Goal: Learn about a topic: Learn about a topic

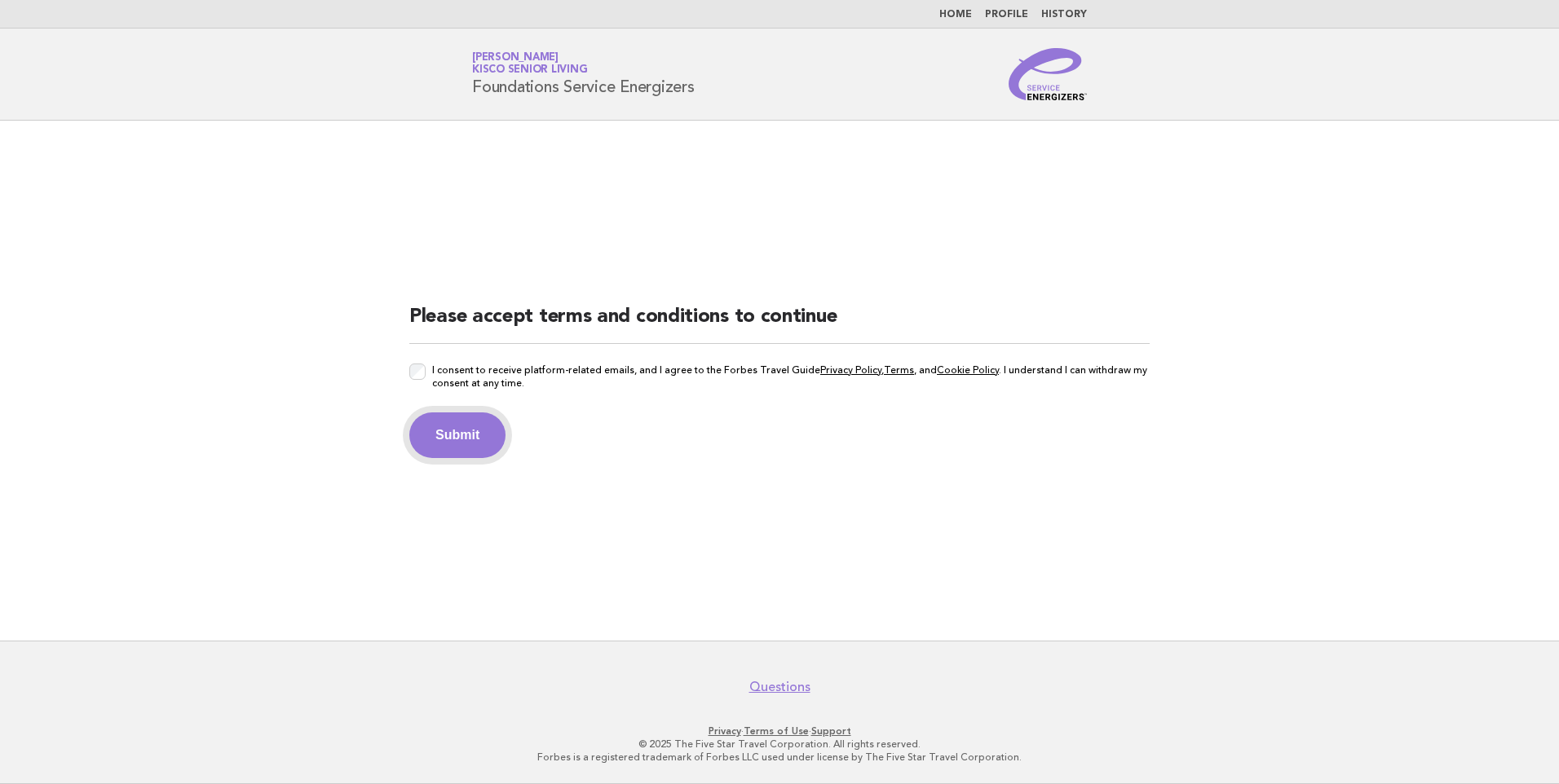
click at [459, 445] on button "Submit" at bounding box center [458, 434] width 96 height 45
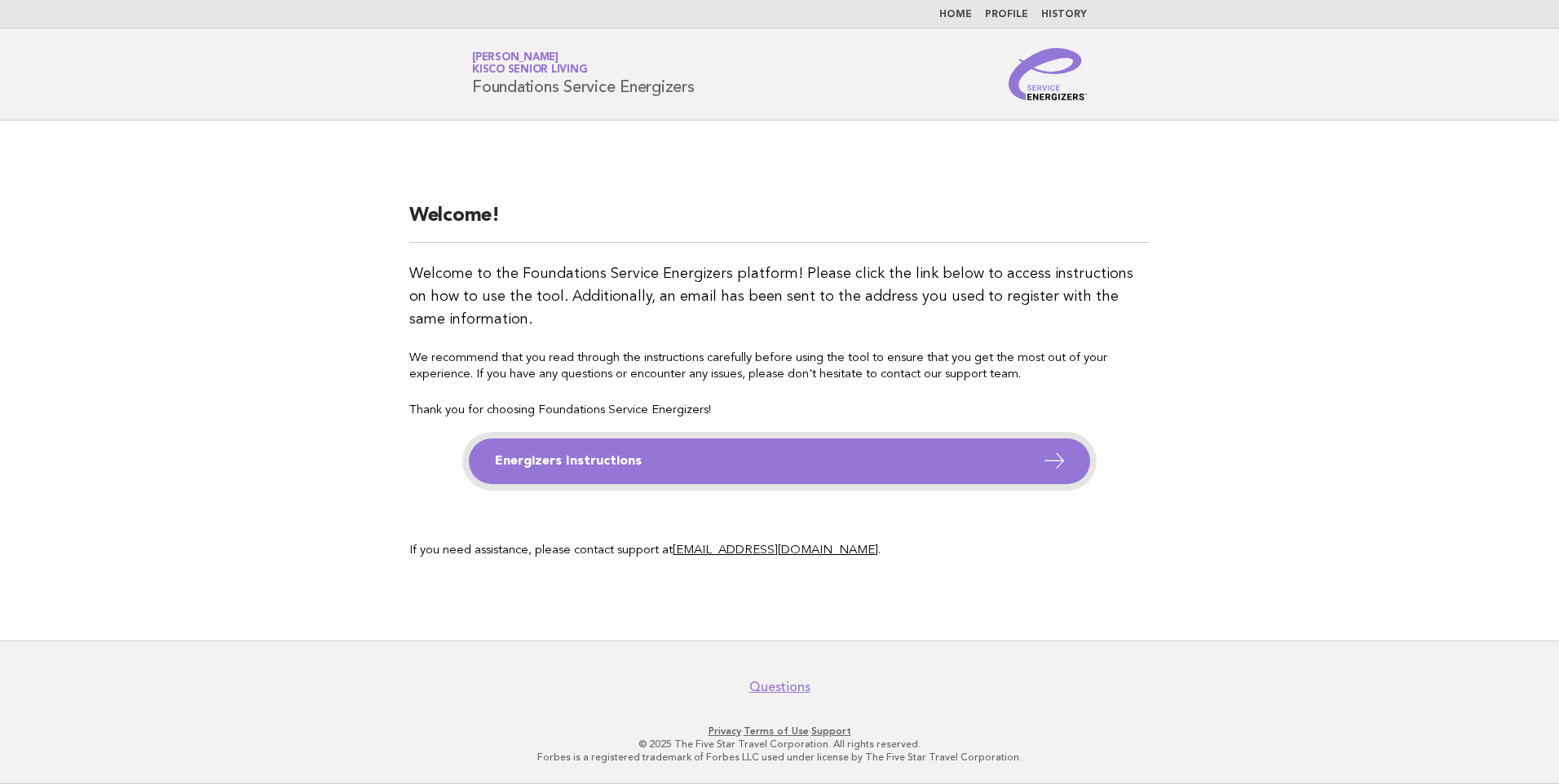
click at [950, 457] on link "Energizers Instructions" at bounding box center [779, 461] width 621 height 45
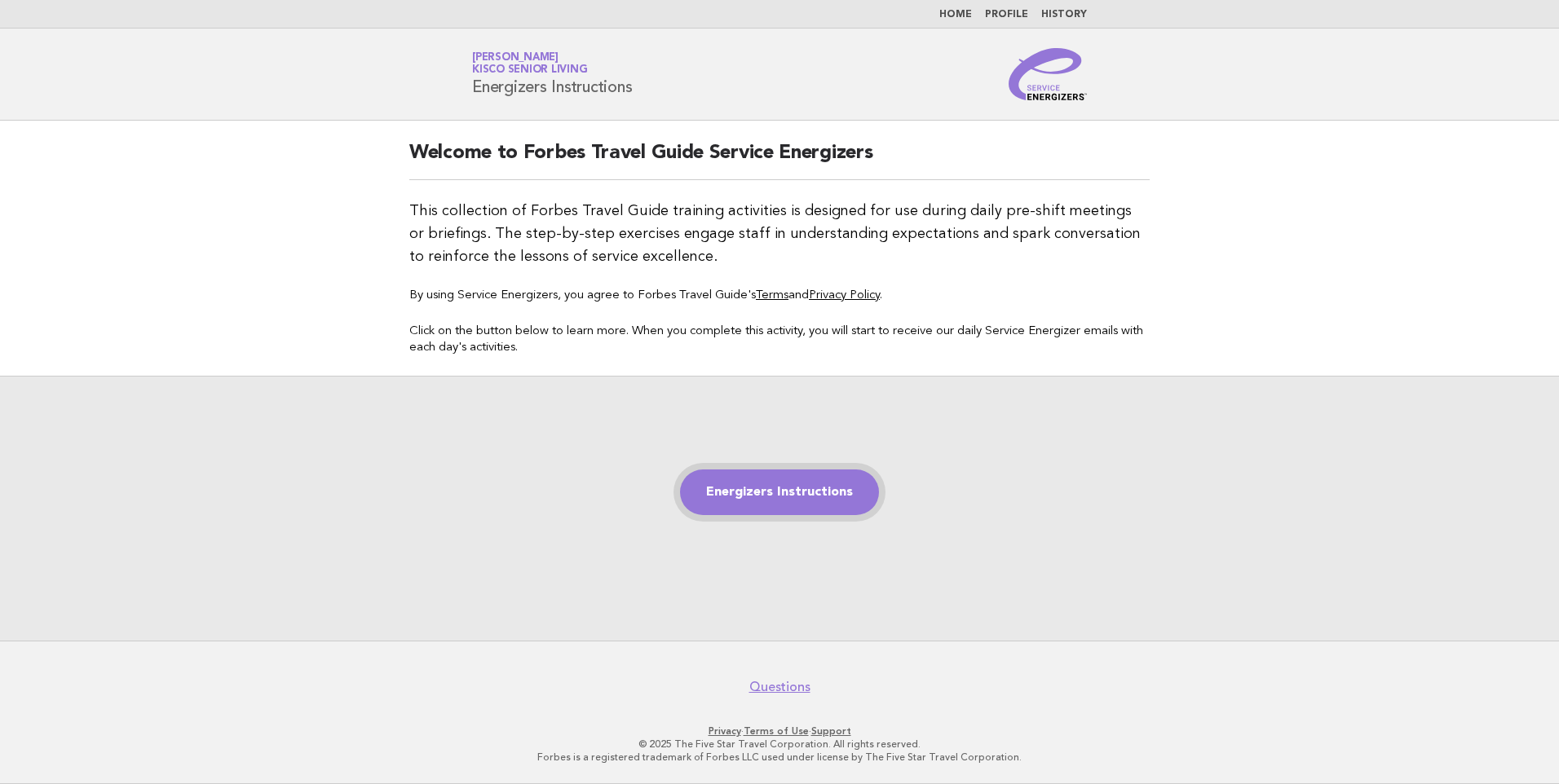
click at [798, 483] on link "Energizers Instructions" at bounding box center [779, 491] width 199 height 45
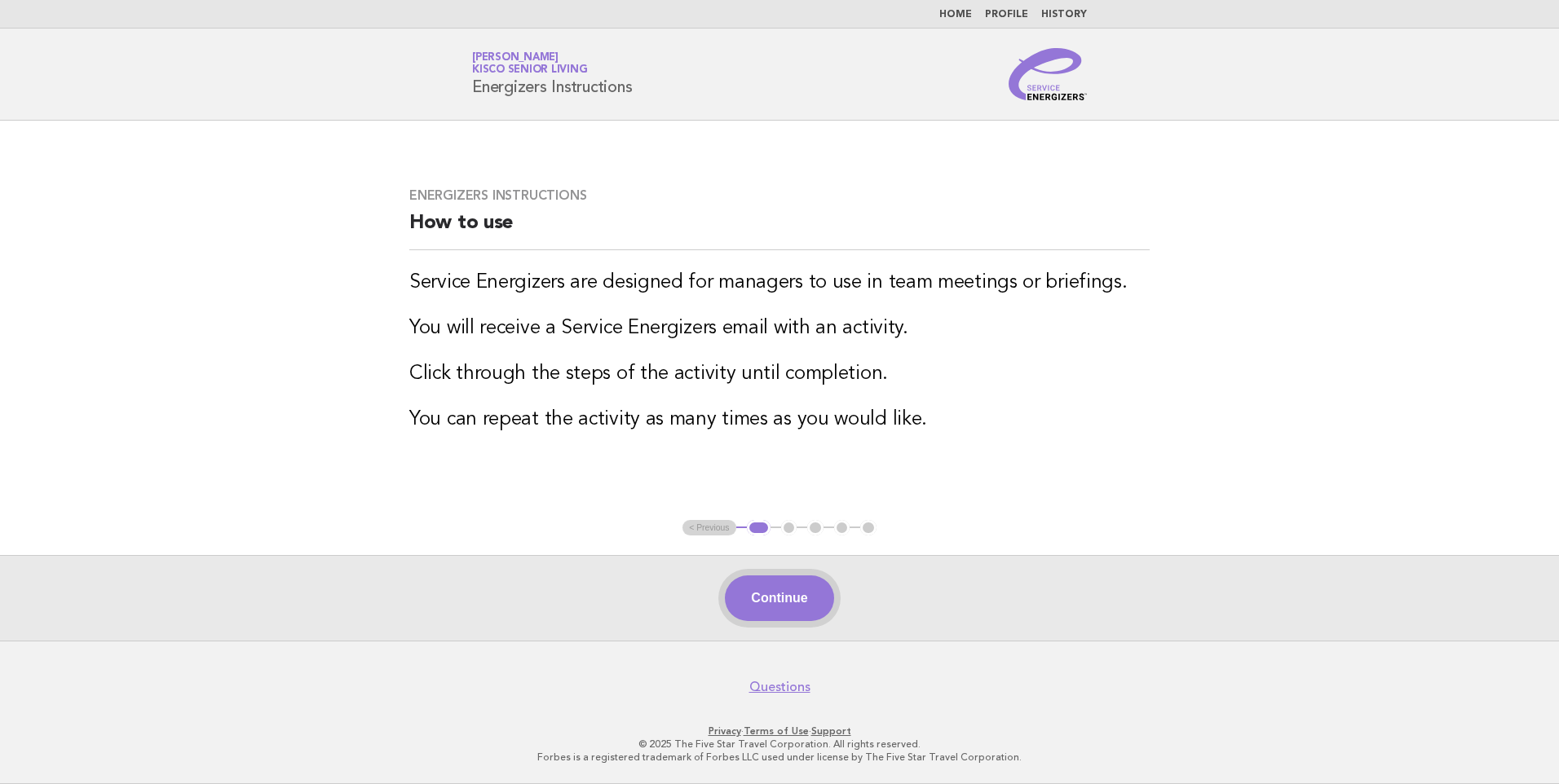
click at [781, 607] on button "Continue" at bounding box center [779, 598] width 109 height 45
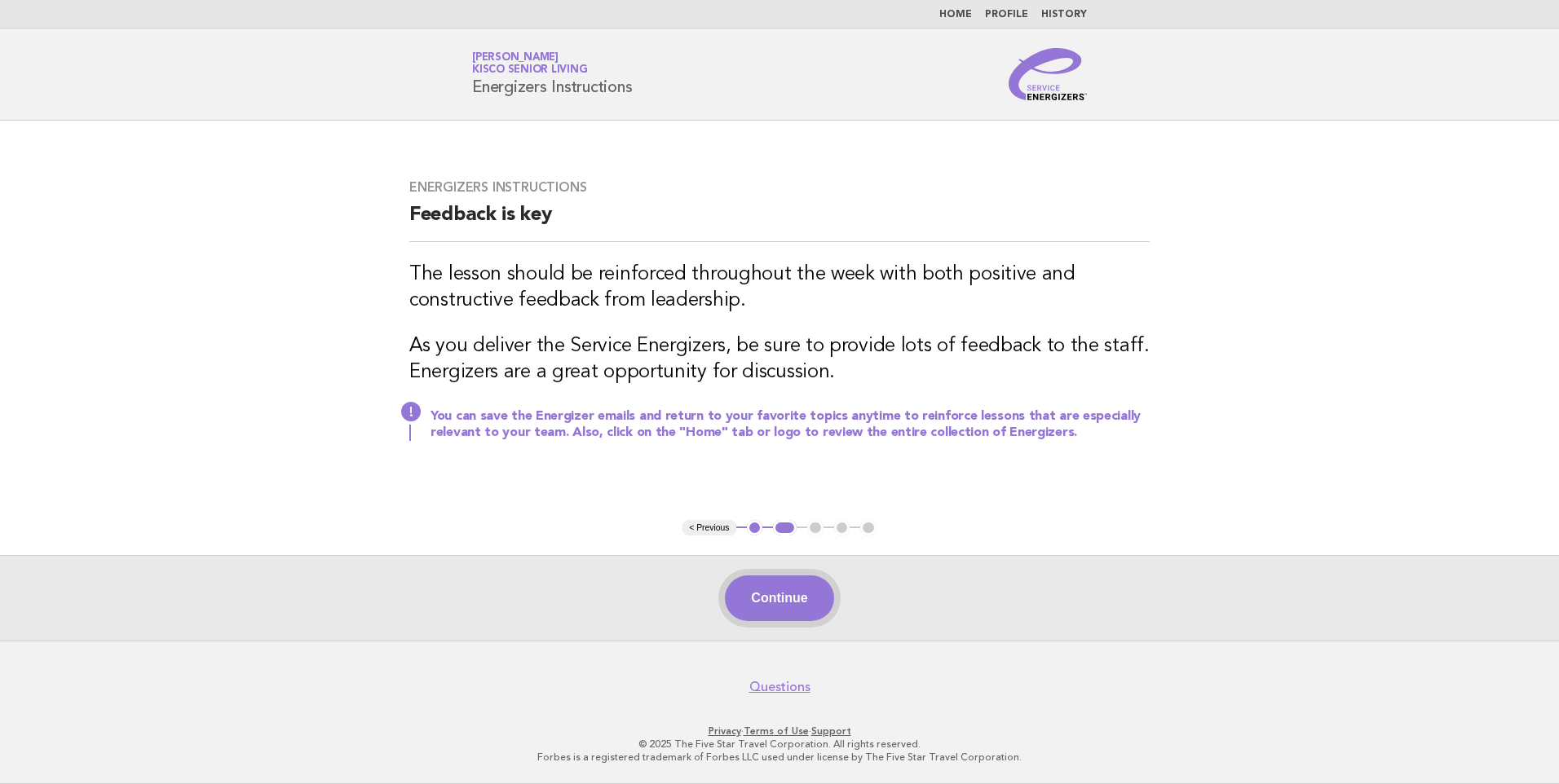
click at [786, 596] on button "Continue" at bounding box center [779, 598] width 109 height 45
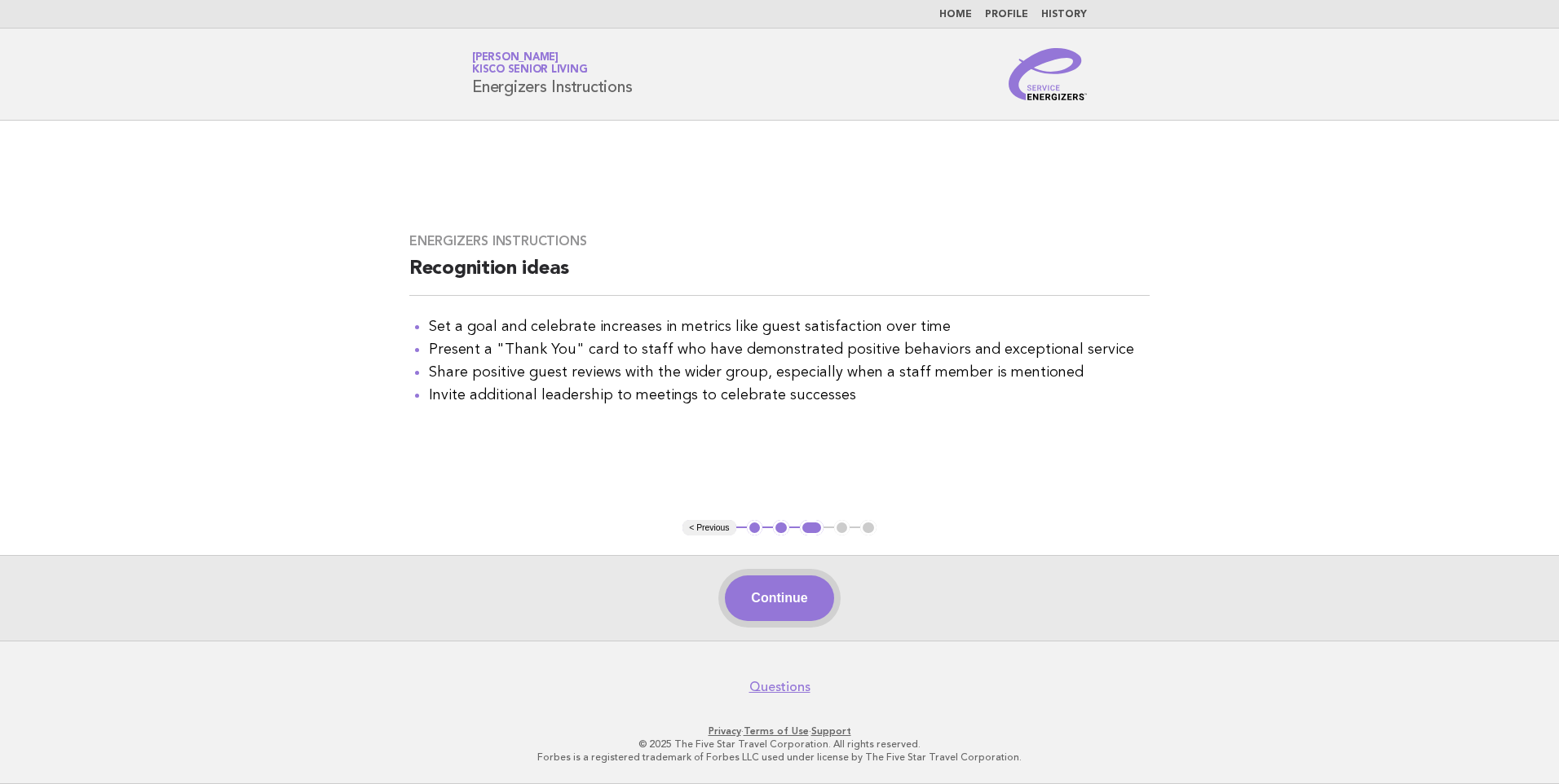
click at [759, 605] on button "Continue" at bounding box center [779, 598] width 109 height 45
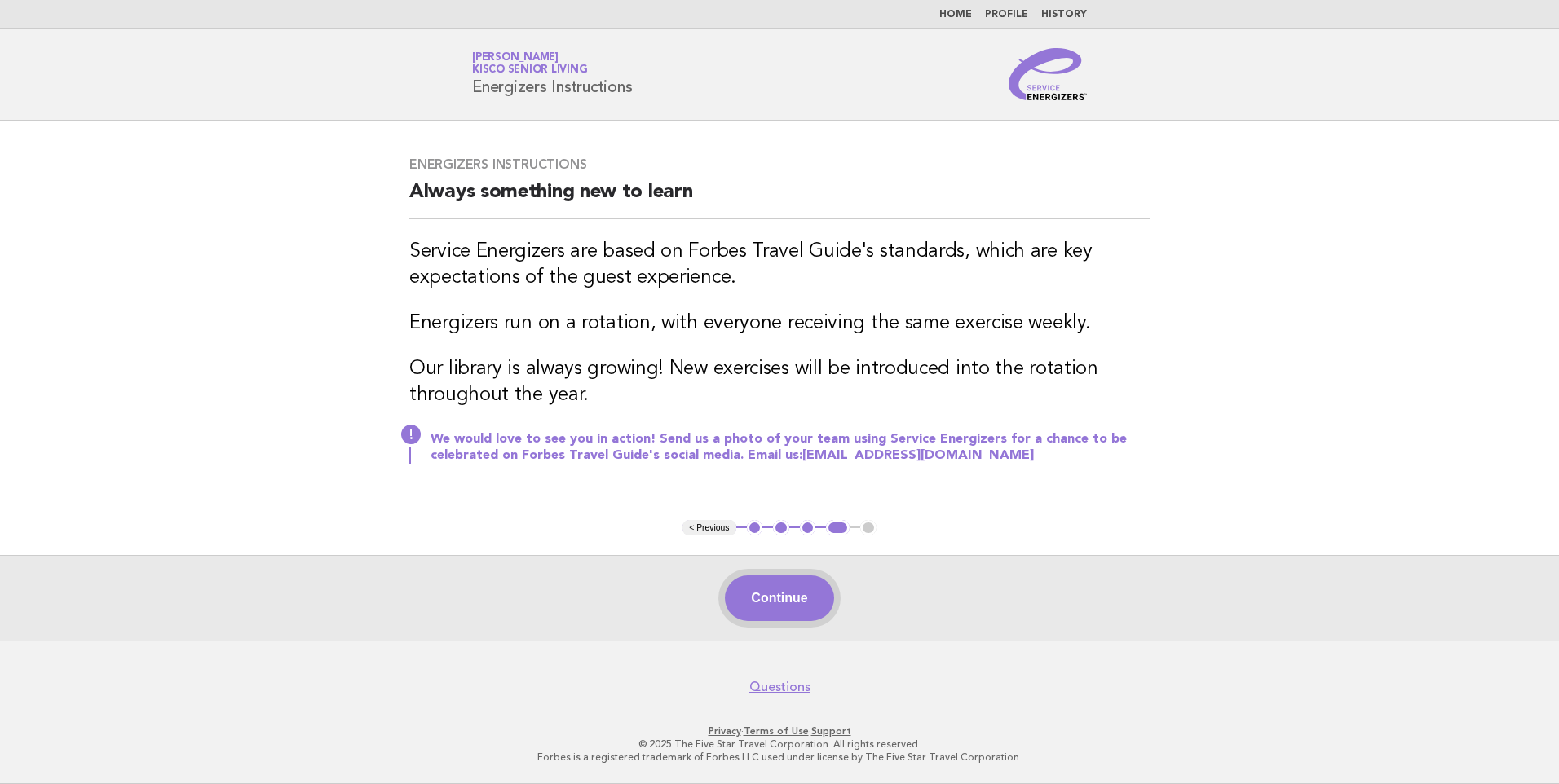
click at [811, 610] on button "Continue" at bounding box center [779, 598] width 109 height 45
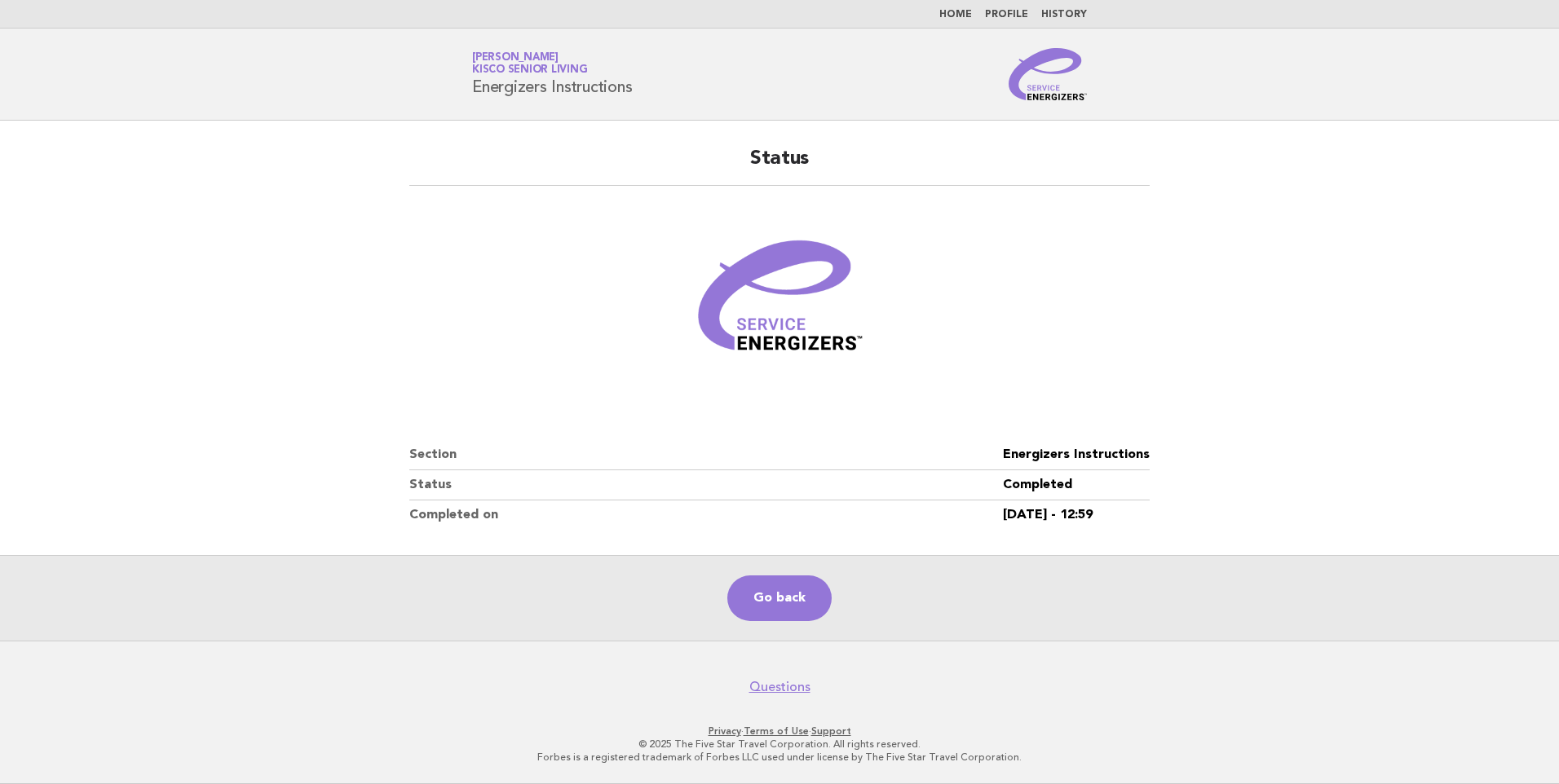
click at [757, 280] on img at bounding box center [779, 302] width 195 height 195
click at [795, 593] on link "Go back" at bounding box center [779, 598] width 104 height 45
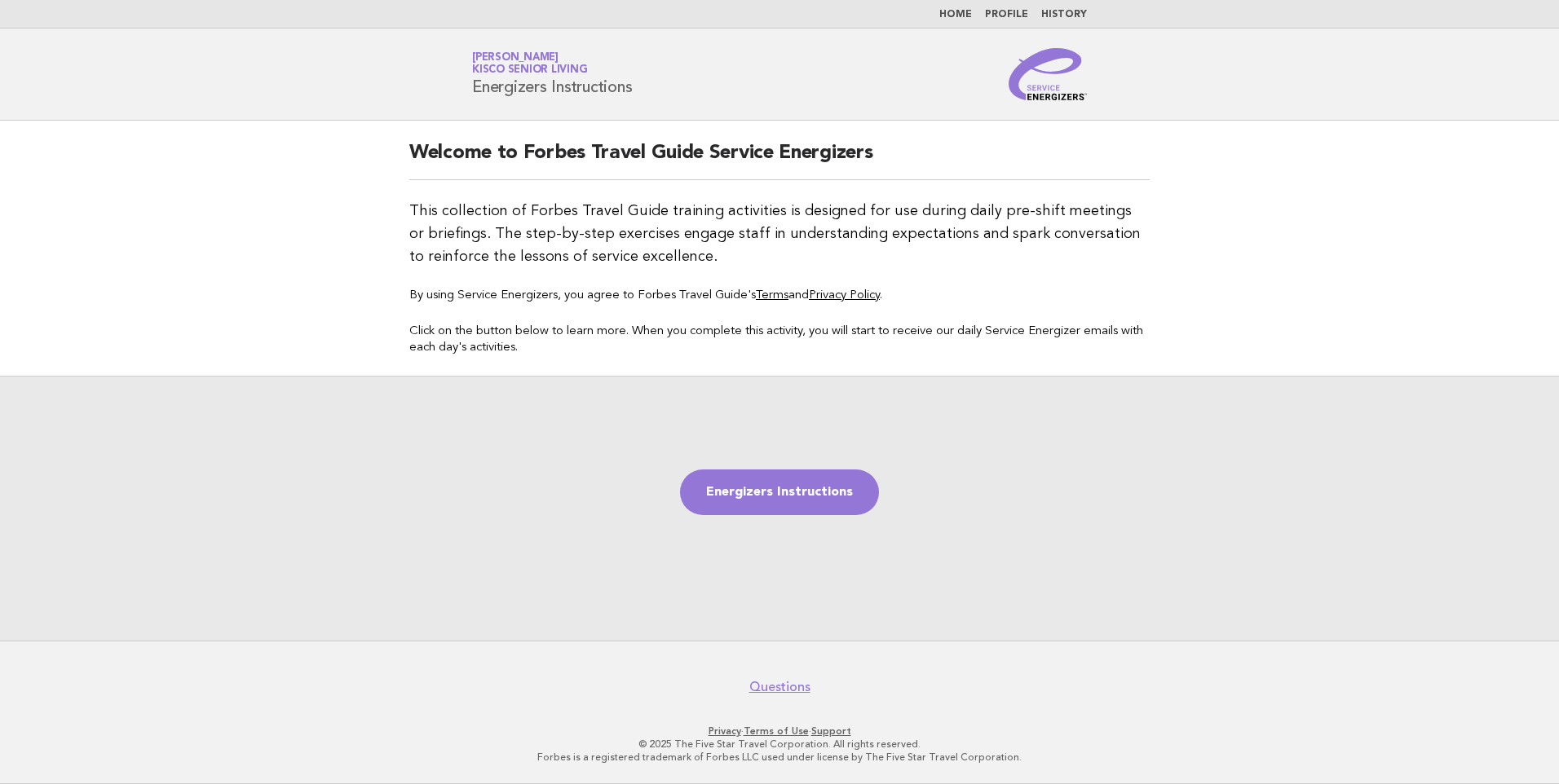
click at [522, 65] on span "Kisco Senior Living" at bounding box center [529, 70] width 115 height 11
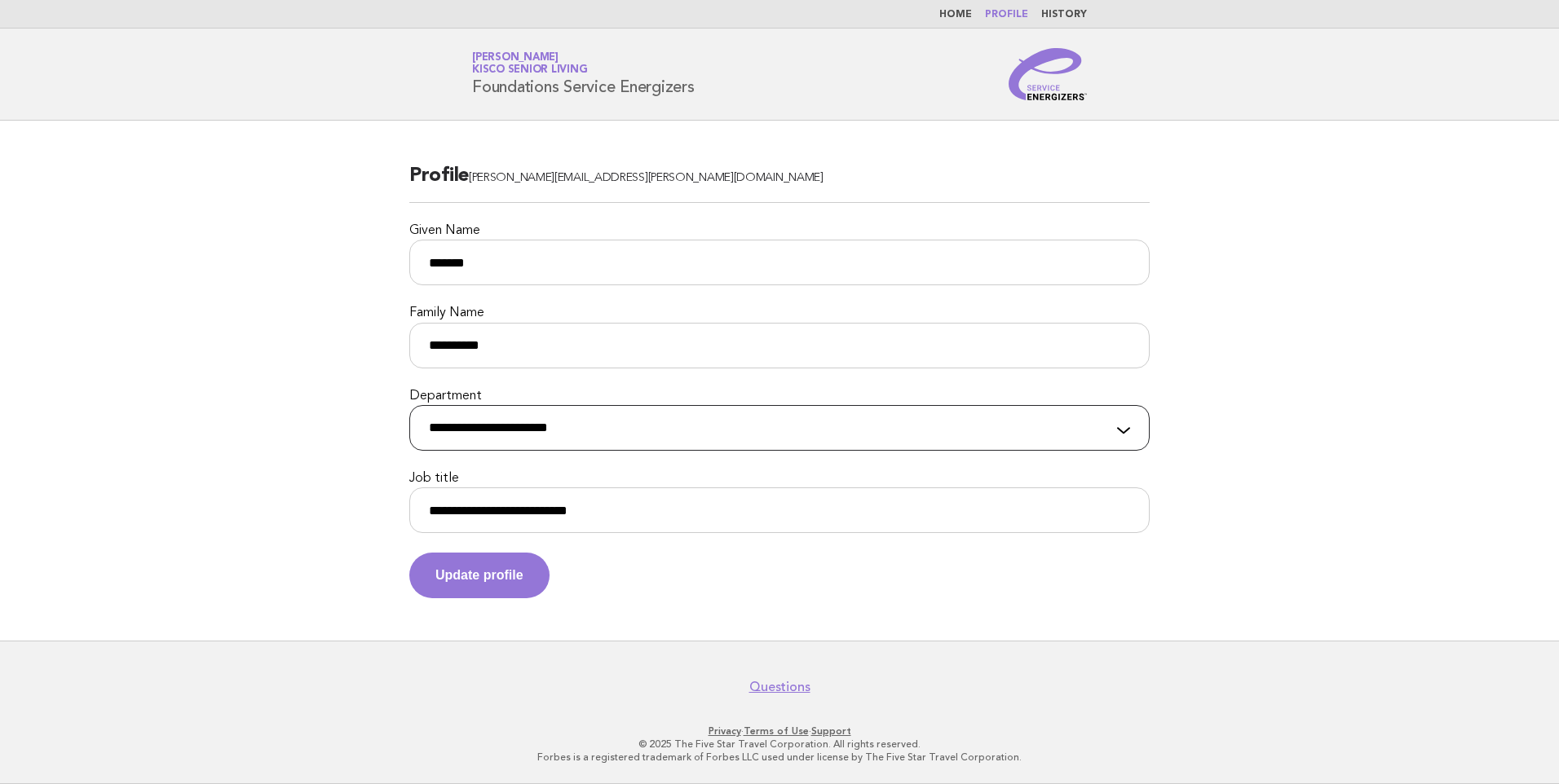
click at [775, 429] on select "**********" at bounding box center [780, 427] width 741 height 45
click at [410, 405] on select "**********" at bounding box center [780, 427] width 741 height 45
click at [696, 431] on select "**********" at bounding box center [780, 427] width 741 height 45
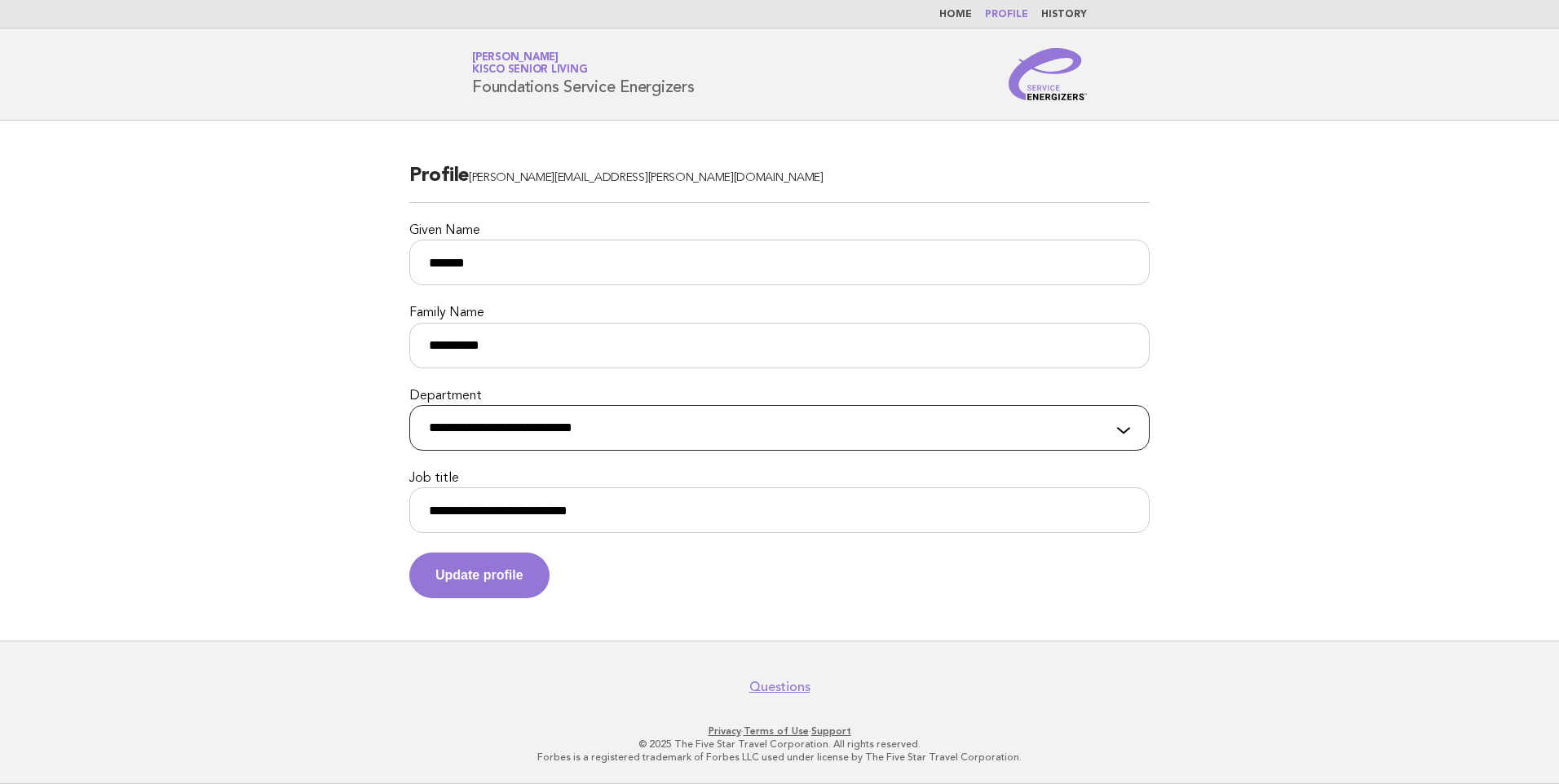
click at [696, 431] on select "**********" at bounding box center [780, 427] width 741 height 45
click at [674, 427] on select "**********" at bounding box center [780, 427] width 741 height 45
select select "**********"
click at [410, 405] on select "**********" at bounding box center [780, 427] width 741 height 45
click at [964, 18] on link "Home" at bounding box center [956, 14] width 33 height 10
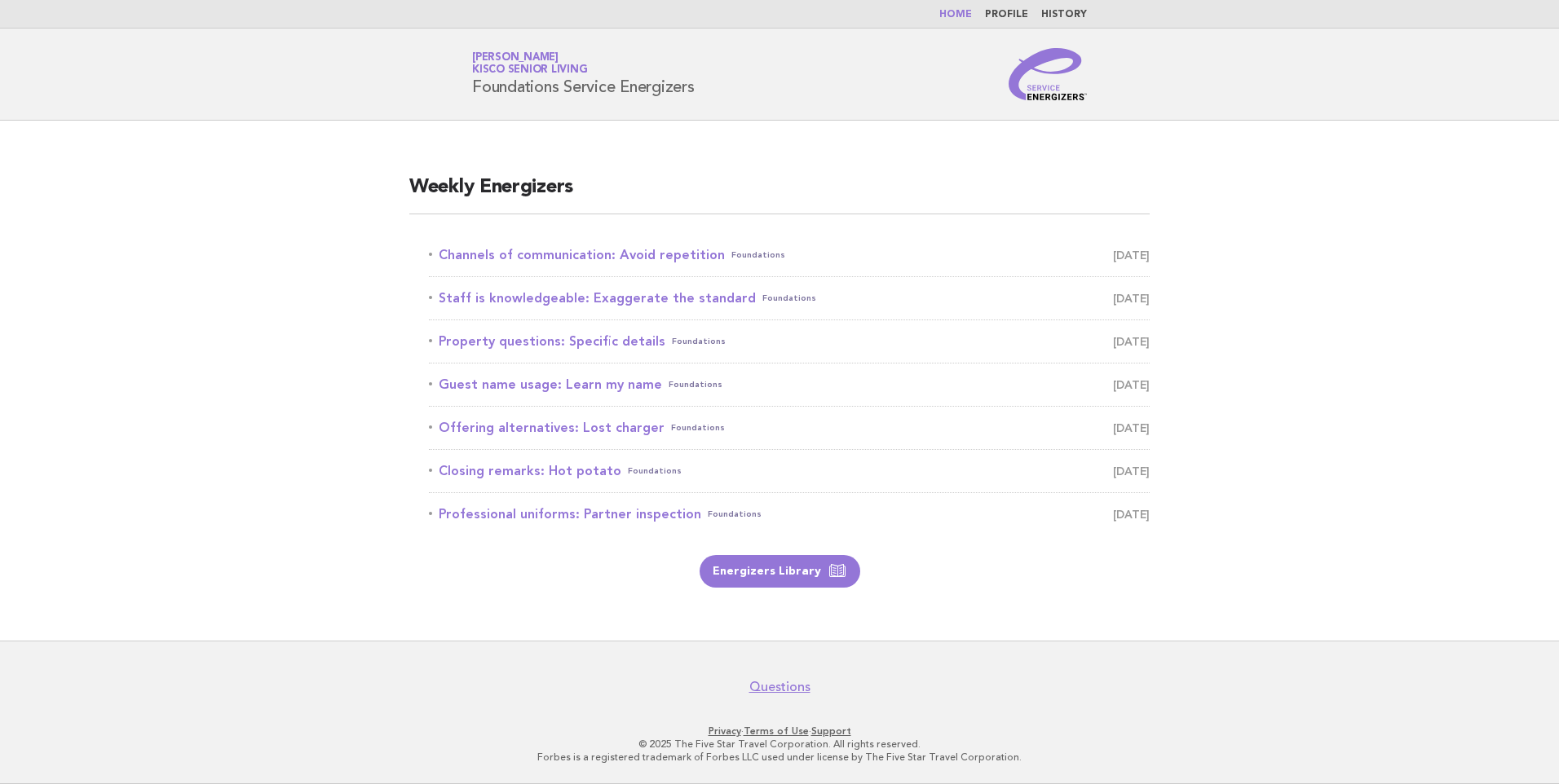
click at [968, 14] on link "Home" at bounding box center [956, 14] width 33 height 10
click at [1005, 13] on link "Profile" at bounding box center [1007, 14] width 43 height 10
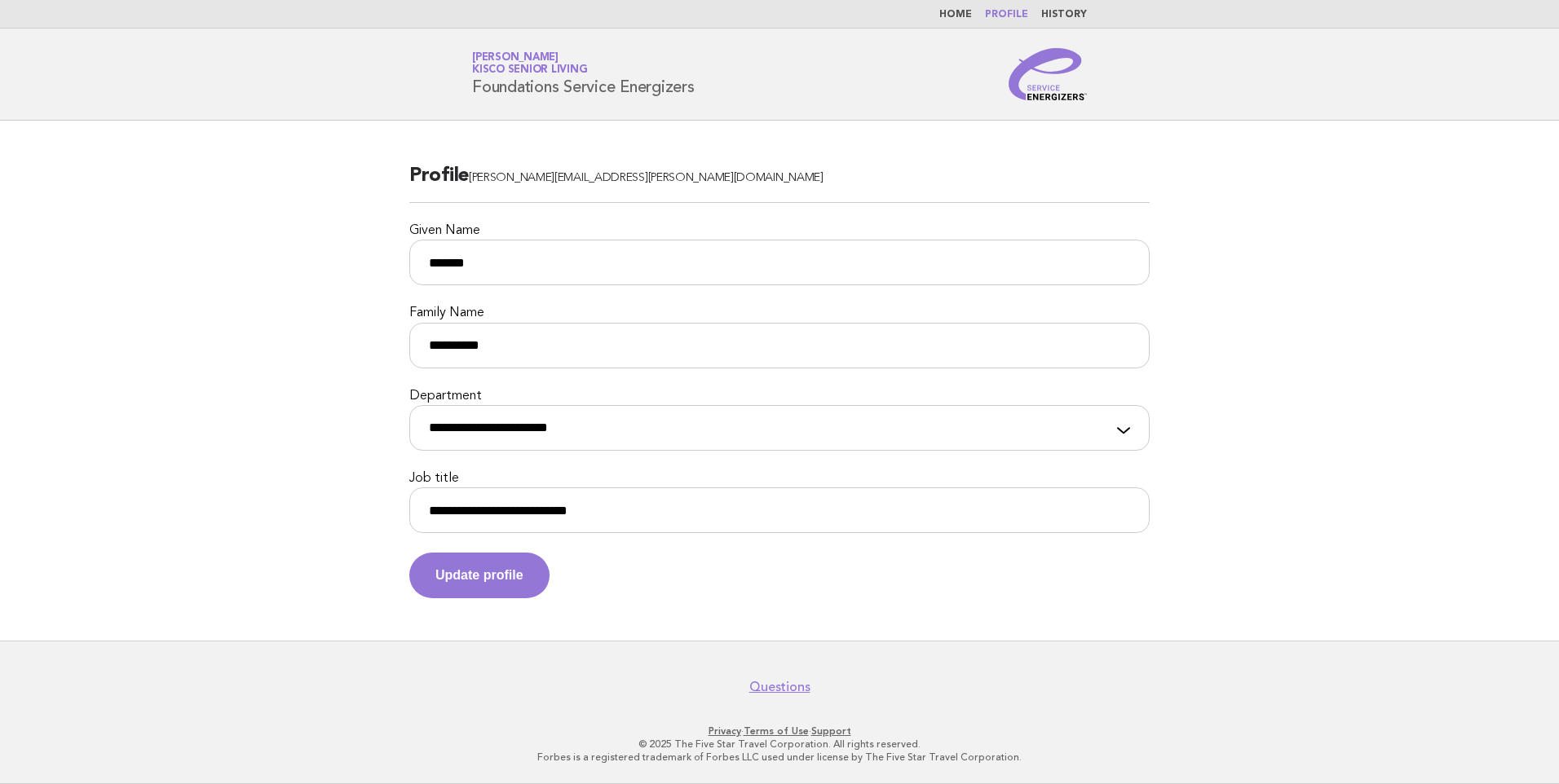
click at [949, 18] on link "Home" at bounding box center [956, 14] width 33 height 10
click at [970, 14] on link "Home" at bounding box center [956, 14] width 33 height 10
click at [969, 12] on link "Home" at bounding box center [956, 14] width 33 height 10
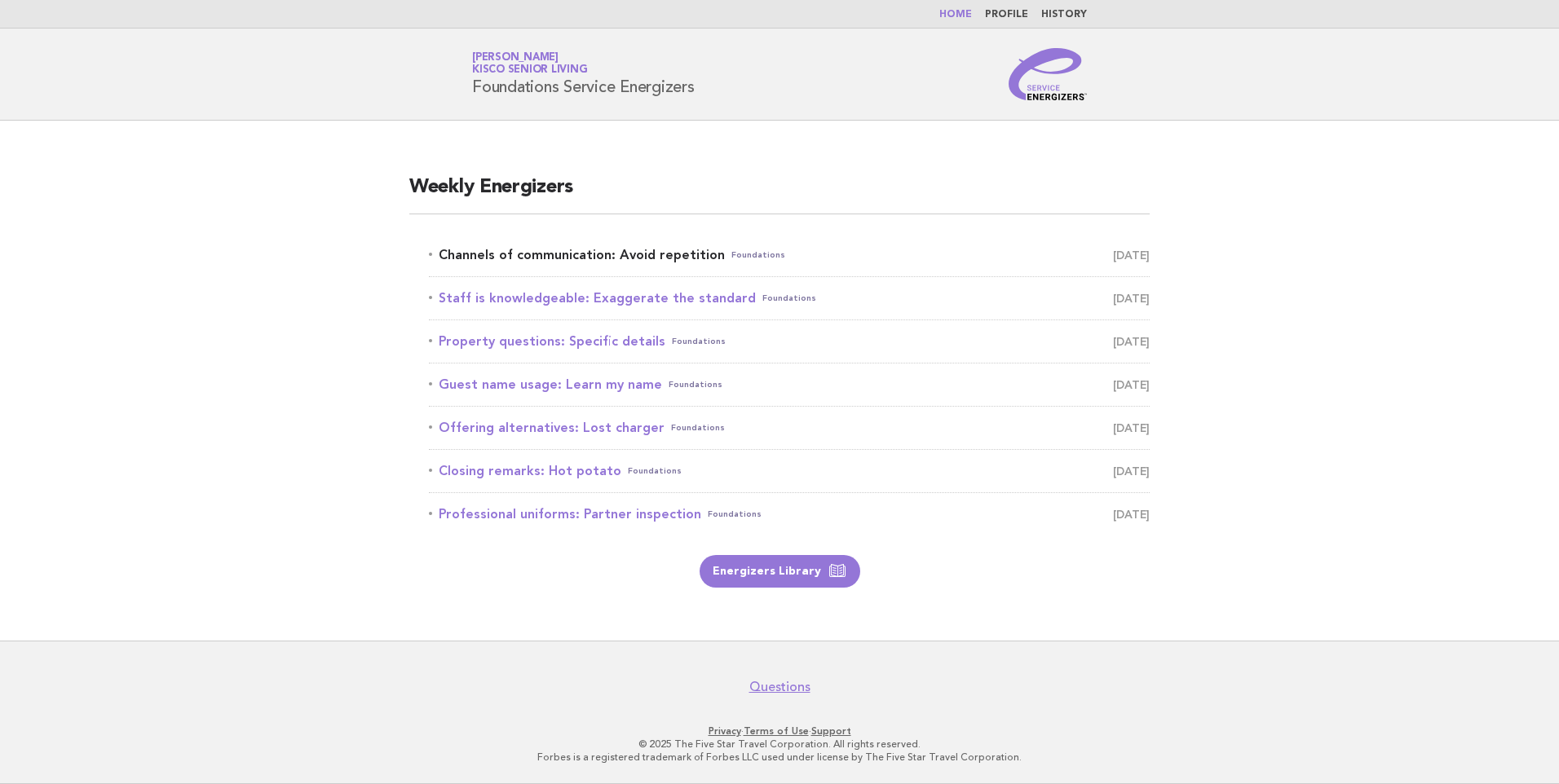
click at [642, 253] on link "Channels of communication: Avoid repetition Foundations September 25" at bounding box center [790, 255] width 721 height 23
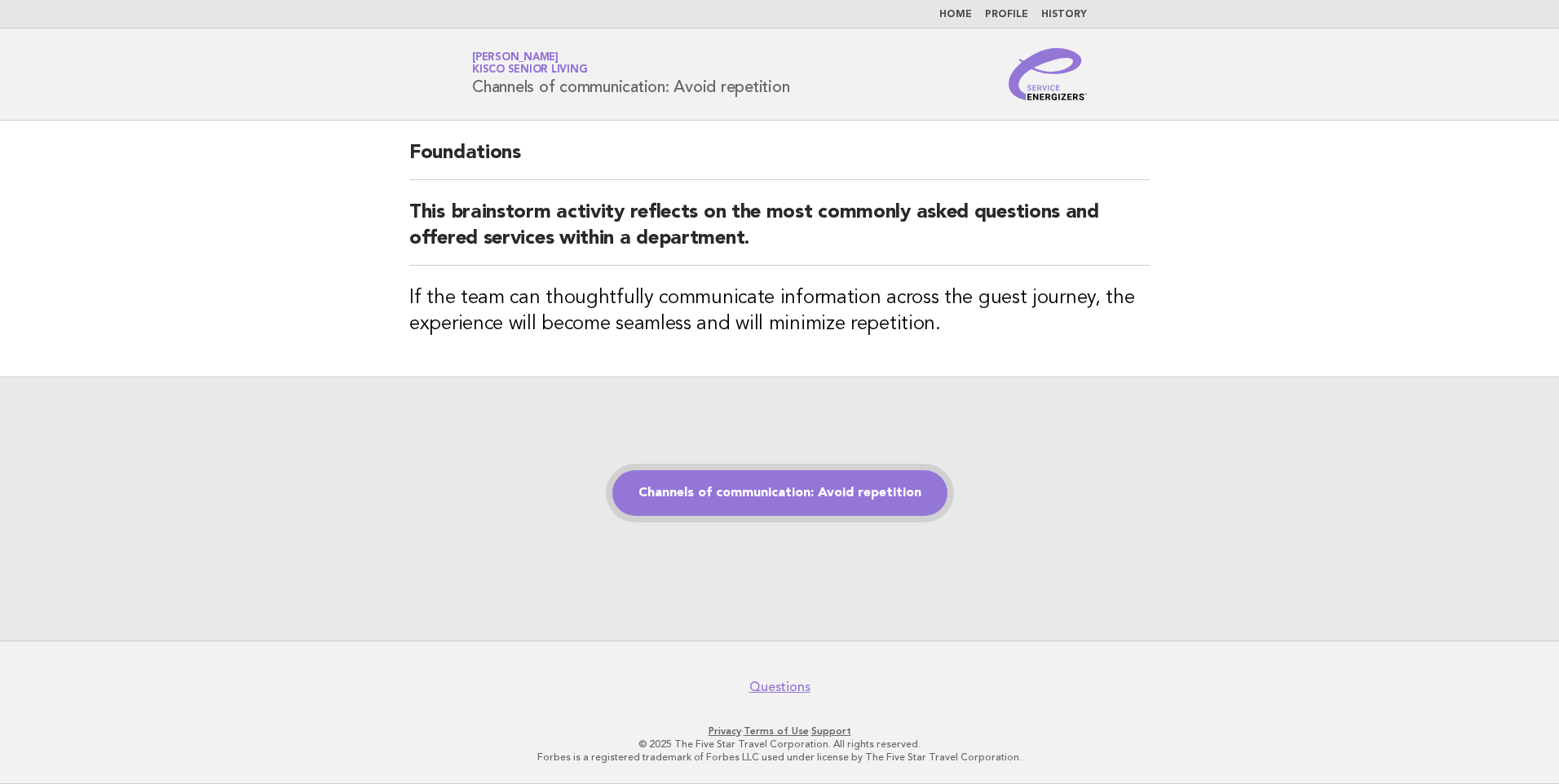
click at [778, 495] on link "Channels of communication: Avoid repetition" at bounding box center [780, 492] width 336 height 45
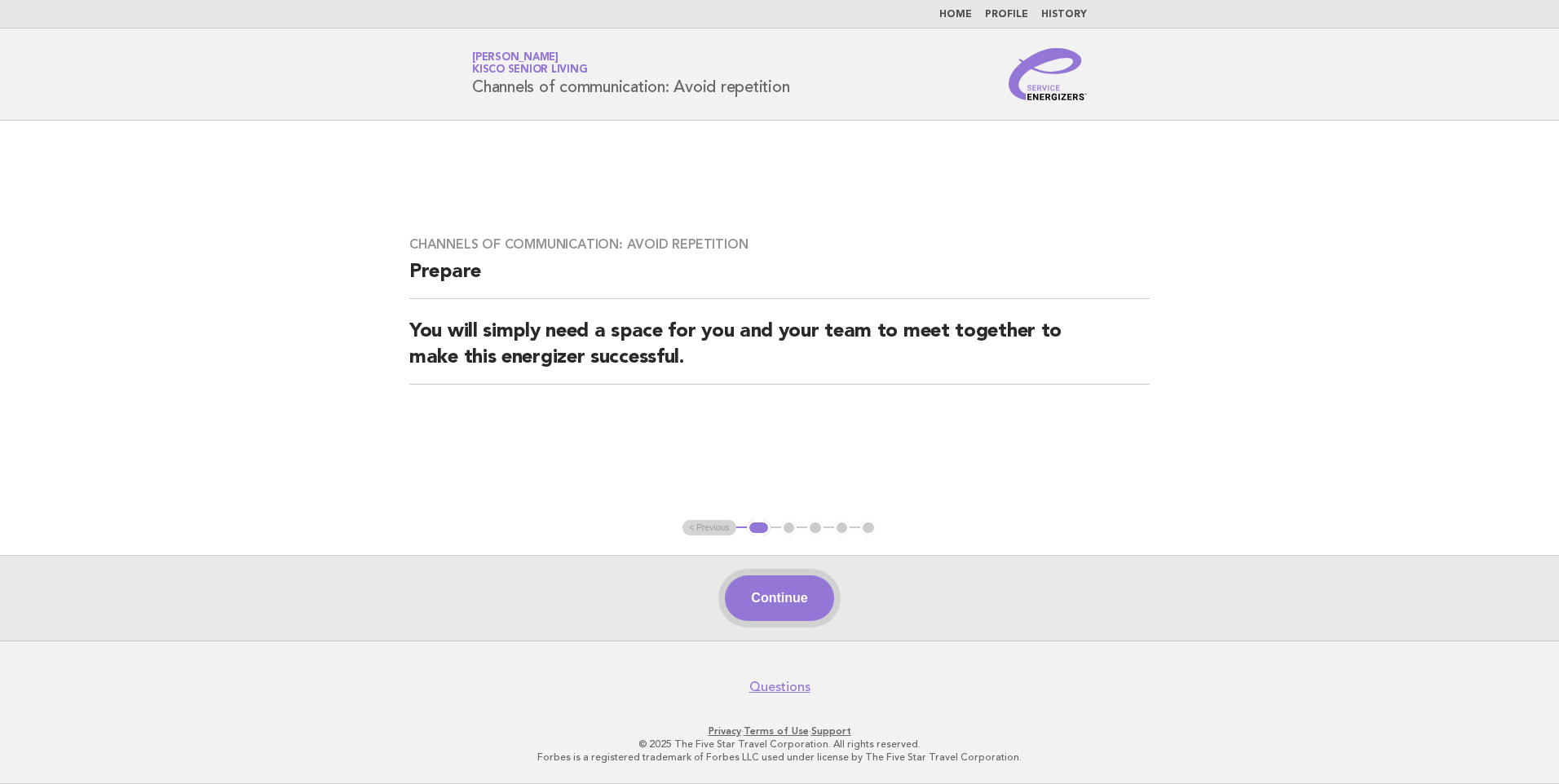
click at [781, 600] on button "Continue" at bounding box center [779, 598] width 109 height 45
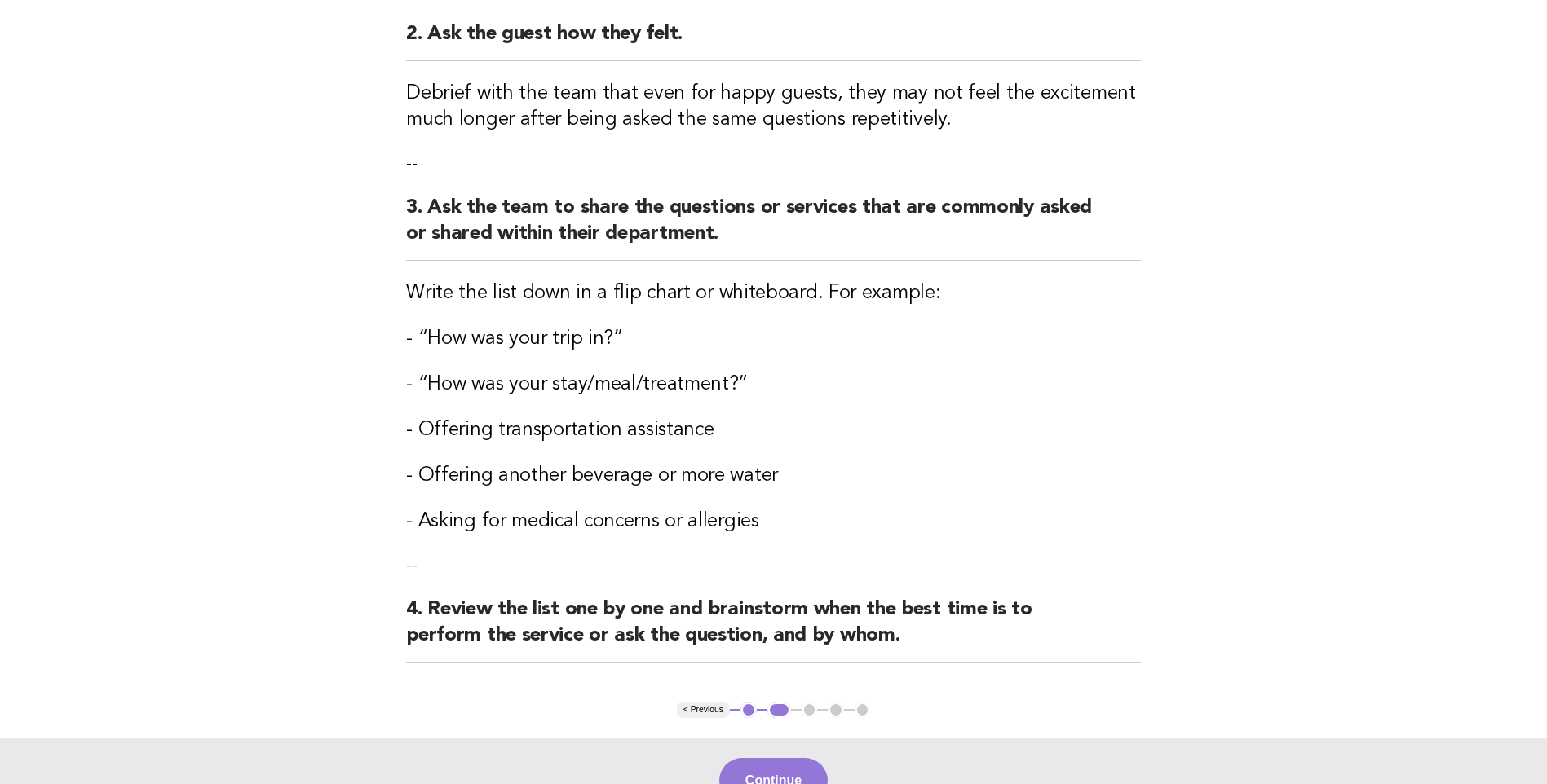
scroll to position [408, 0]
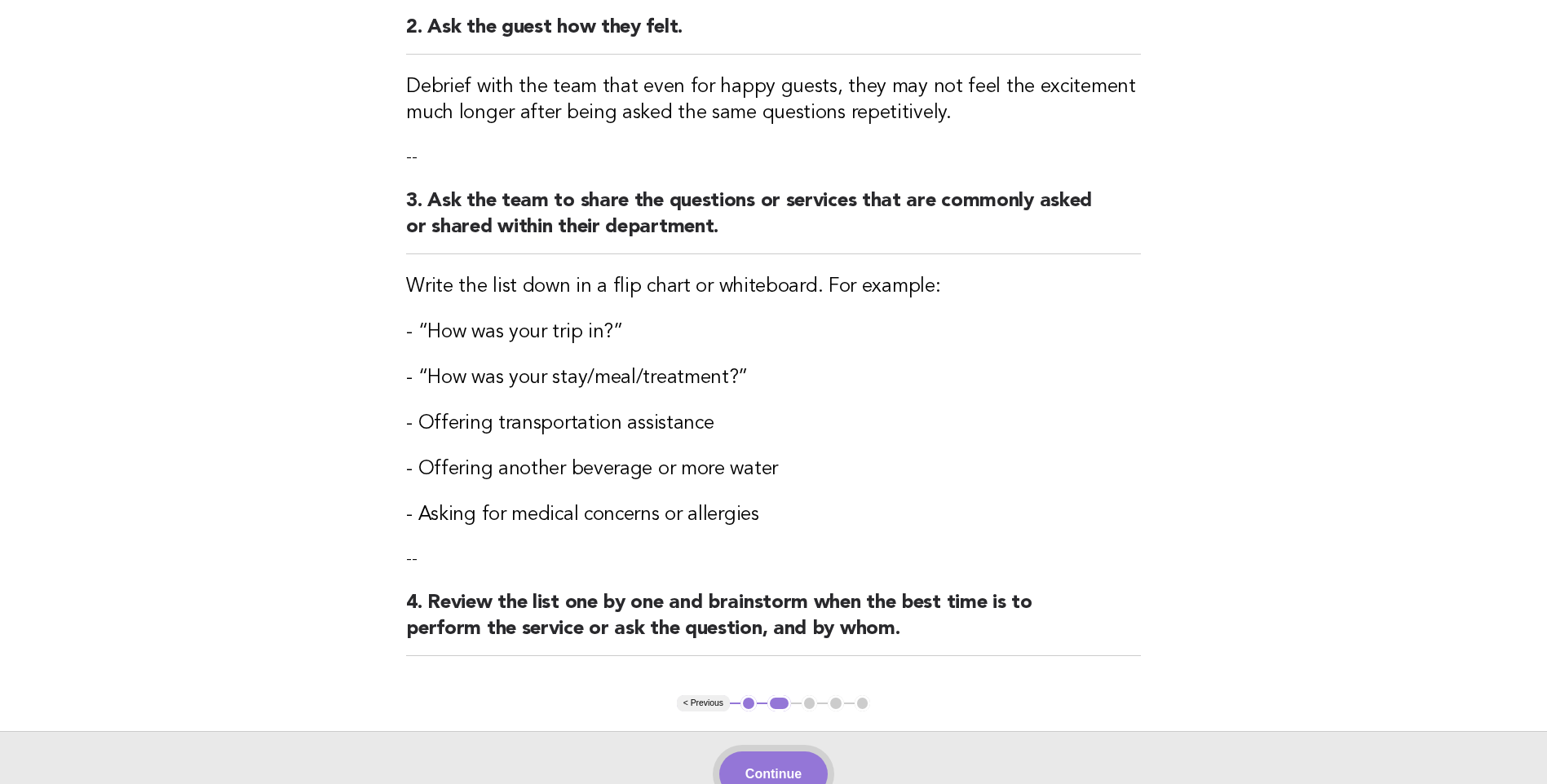
click at [779, 770] on button "Continue" at bounding box center [774, 774] width 109 height 45
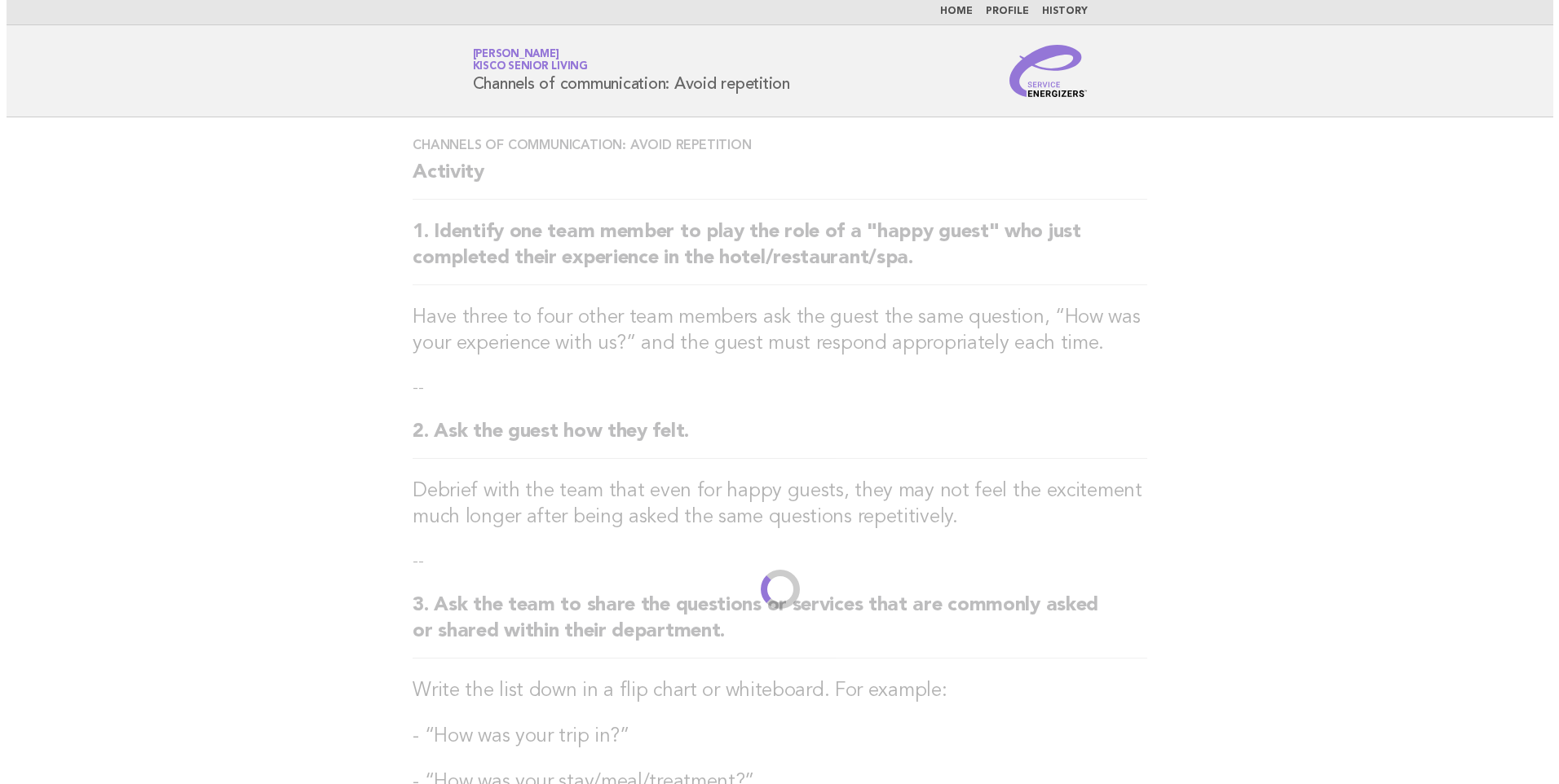
scroll to position [0, 0]
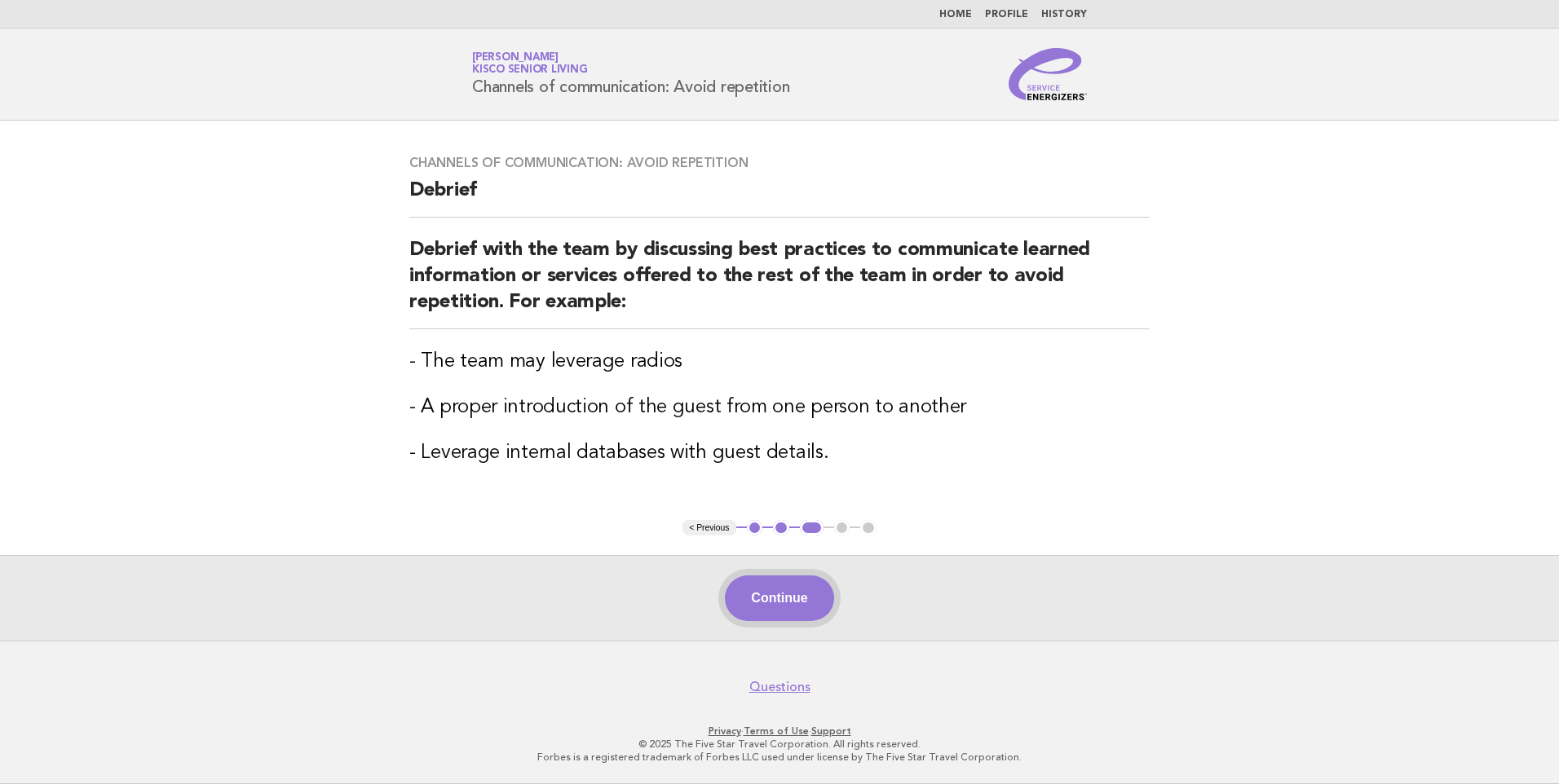
click at [802, 602] on button "Continue" at bounding box center [779, 598] width 109 height 45
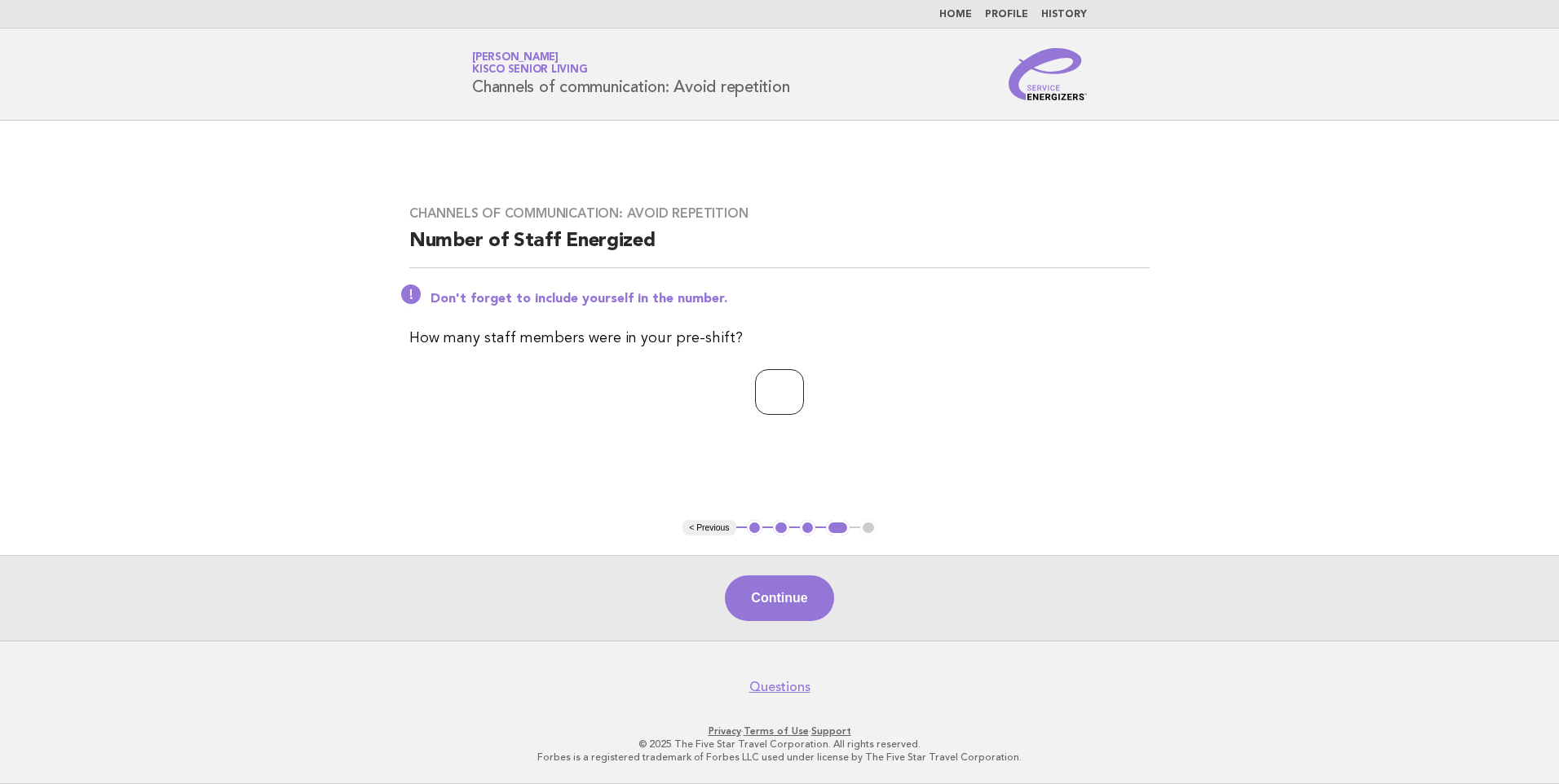
click at [804, 389] on input "*" at bounding box center [779, 392] width 49 height 45
click at [804, 402] on input "*" at bounding box center [779, 392] width 49 height 45
click at [804, 393] on input "*" at bounding box center [779, 392] width 49 height 45
click at [804, 391] on input "*" at bounding box center [779, 392] width 49 height 45
click at [804, 387] on input "*" at bounding box center [779, 392] width 49 height 45
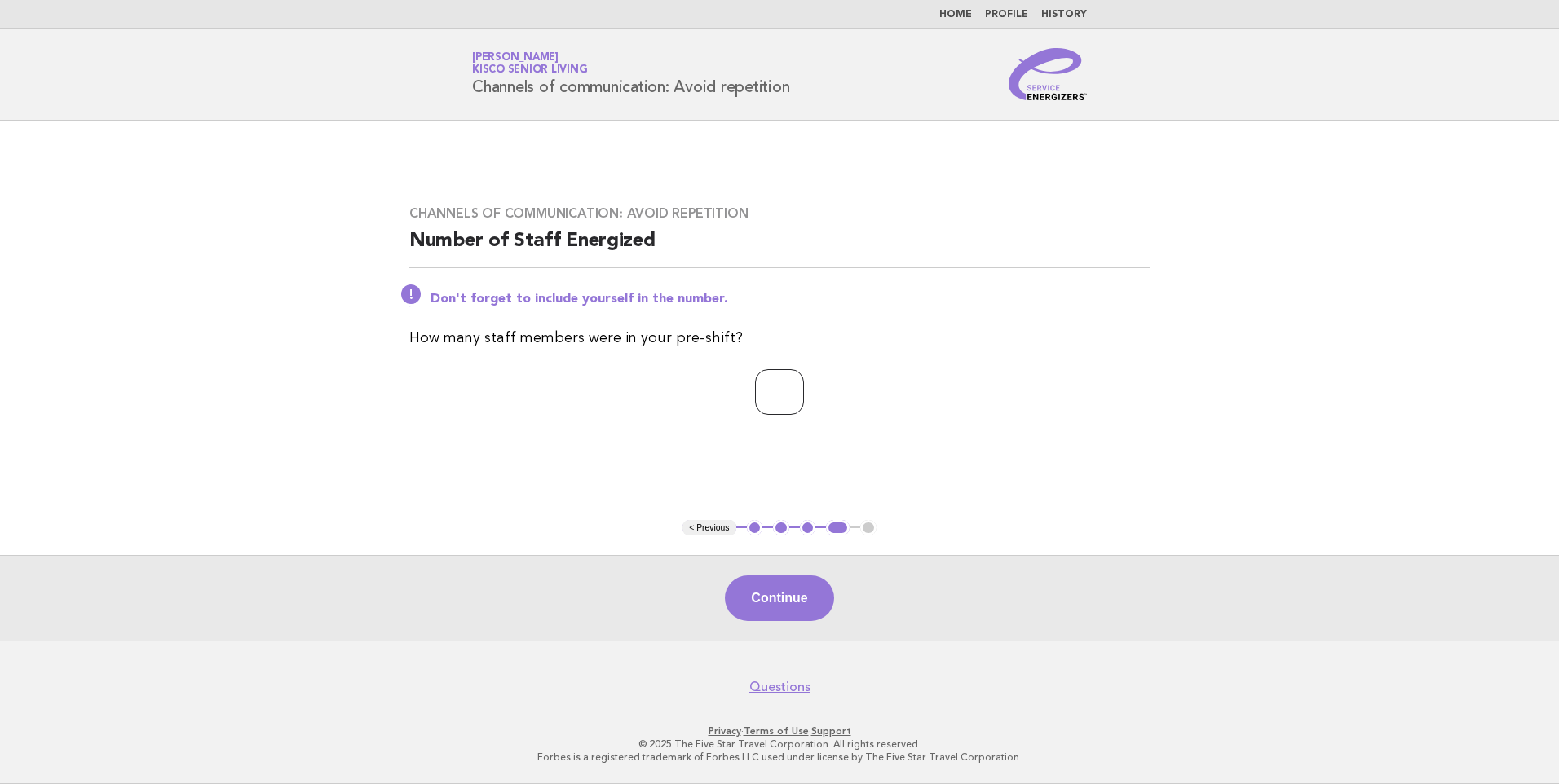
click at [804, 396] on input "*" at bounding box center [779, 392] width 49 height 45
type input "*"
click at [804, 396] on input "*" at bounding box center [779, 392] width 49 height 45
click at [966, 13] on link "Home" at bounding box center [956, 14] width 33 height 10
